Goal: Transaction & Acquisition: Subscribe to service/newsletter

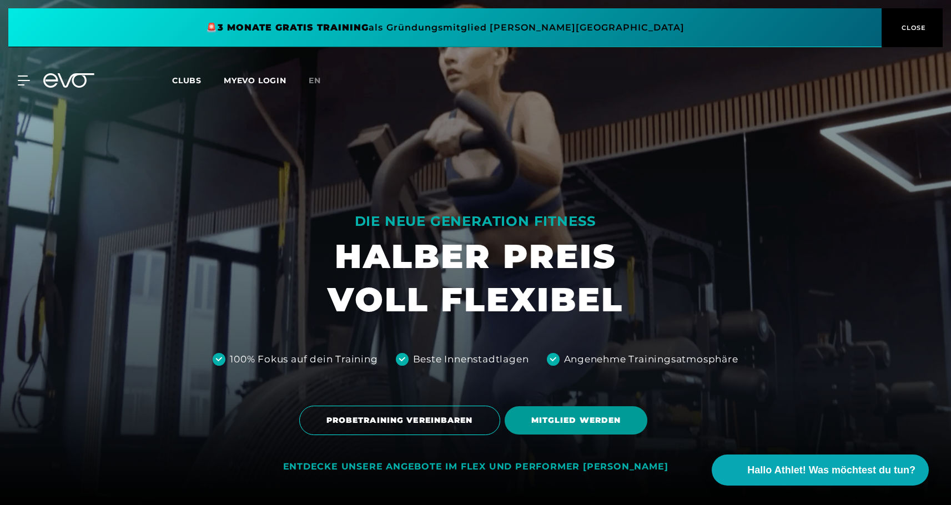
click at [598, 423] on span "MITGLIED WERDEN" at bounding box center [577, 421] width 90 height 12
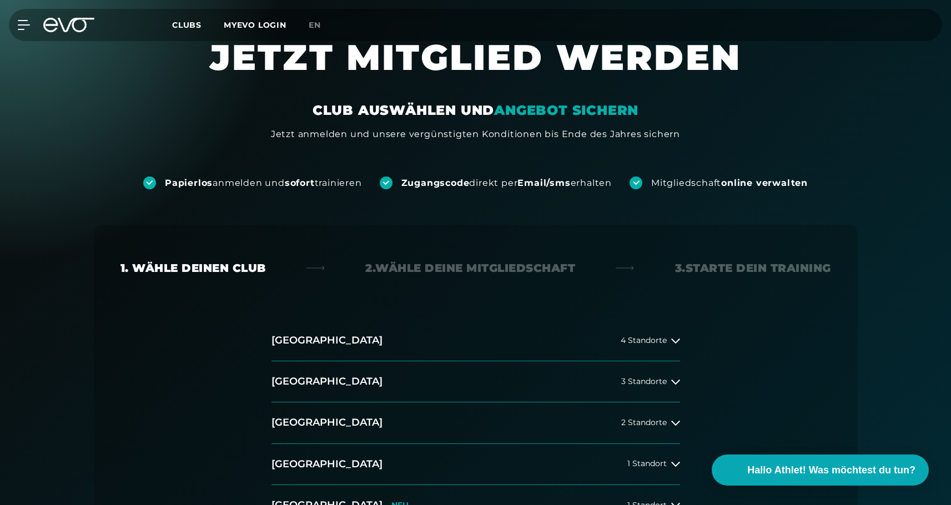
scroll to position [56, 0]
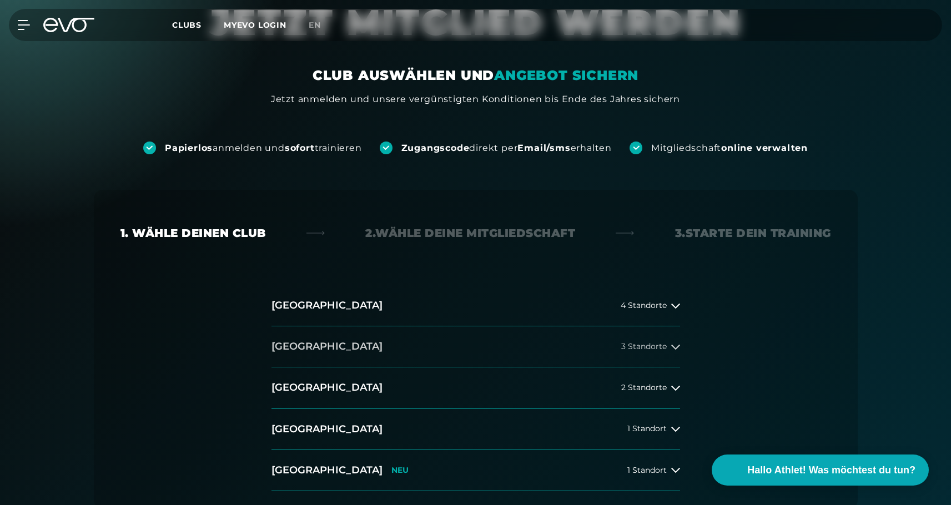
click at [596, 337] on button "[GEOGRAPHIC_DATA] 3 Standorte" at bounding box center [476, 347] width 409 height 41
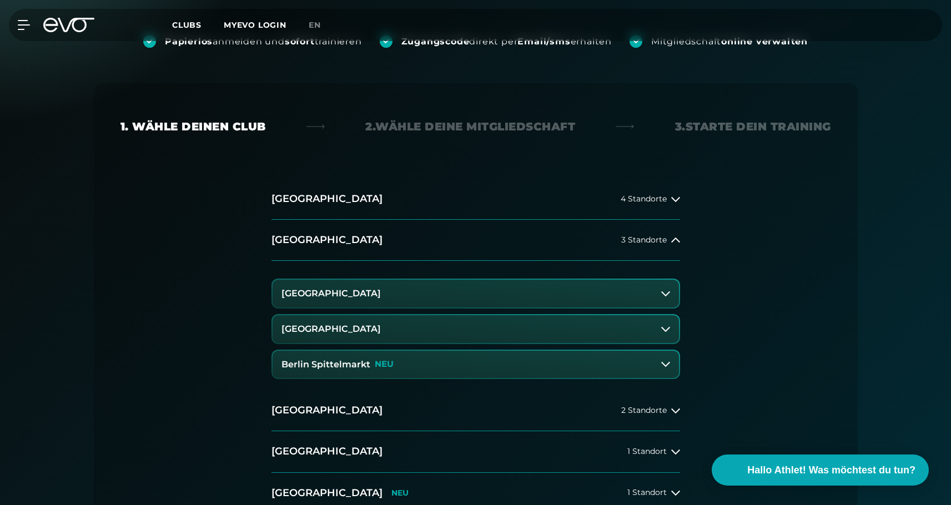
scroll to position [167, 0]
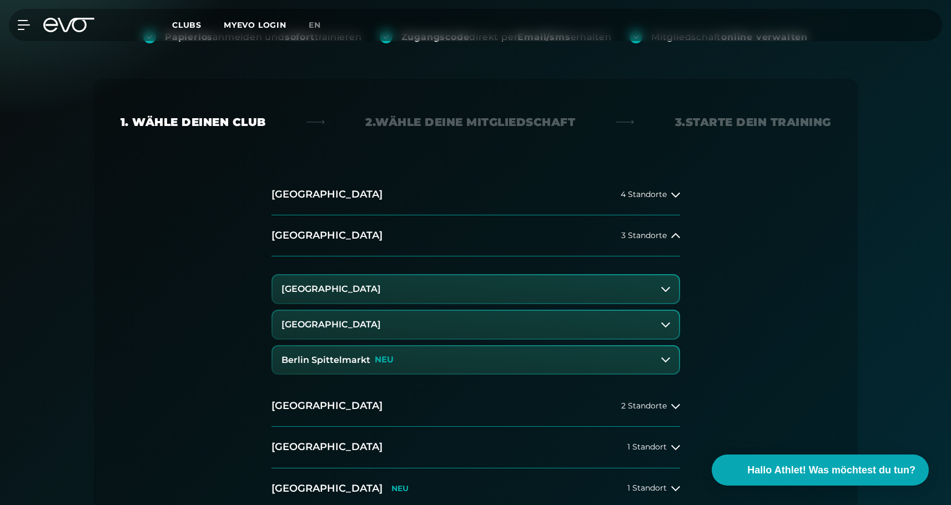
drag, startPoint x: 431, startPoint y: 328, endPoint x: 436, endPoint y: 291, distance: 37.0
click at [436, 291] on div "[GEOGRAPHIC_DATA] [GEOGRAPHIC_DATA] Rosenthaler Platz [GEOGRAPHIC_DATA] Spittel…" at bounding box center [476, 321] width 409 height 129
click at [436, 291] on button "[GEOGRAPHIC_DATA]" at bounding box center [476, 289] width 407 height 28
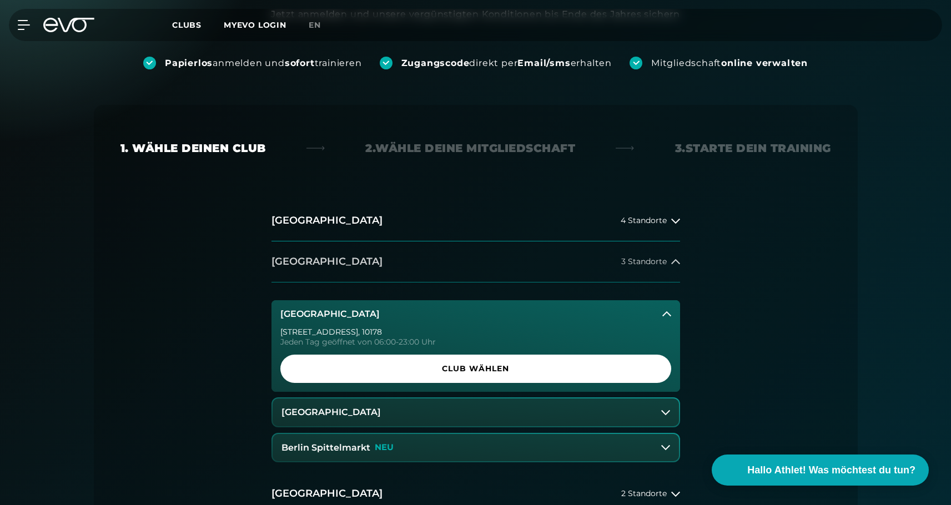
scroll to position [0, 0]
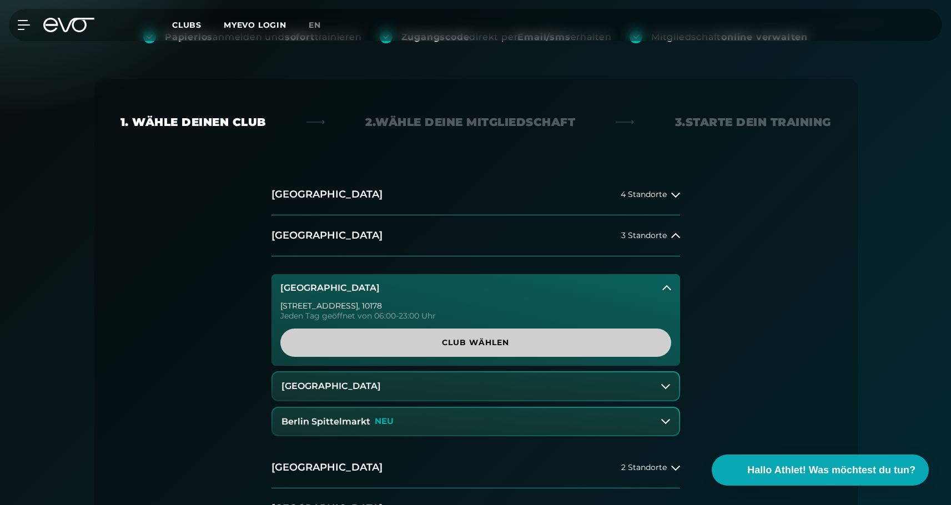
click at [432, 334] on span "Club wählen" at bounding box center [475, 343] width 391 height 28
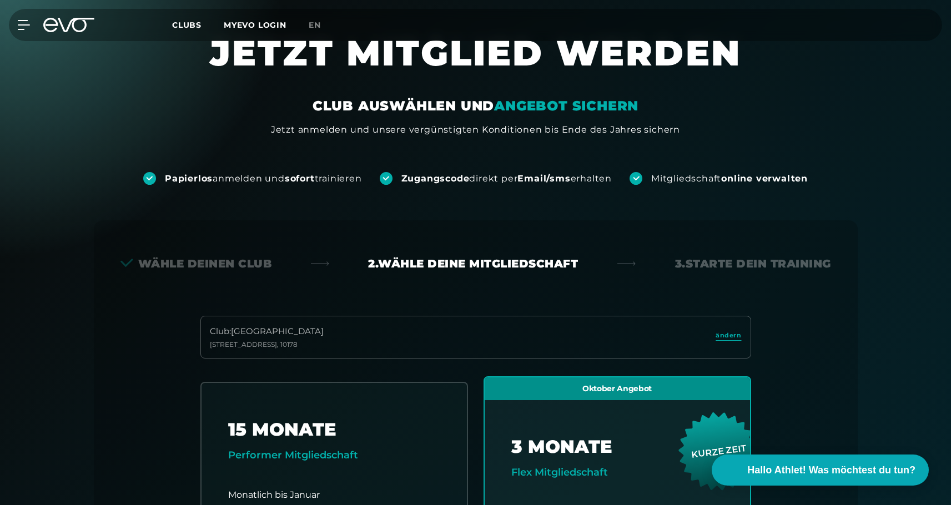
scroll to position [23, 0]
